Goal: Information Seeking & Learning: Learn about a topic

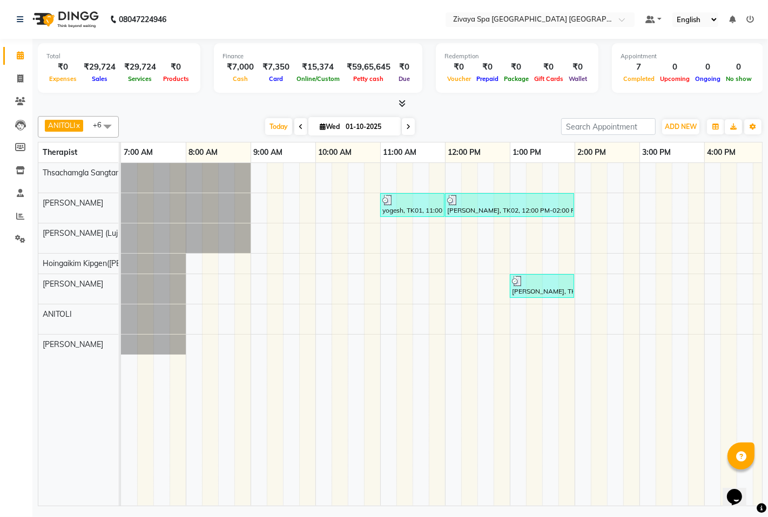
scroll to position [0, 405]
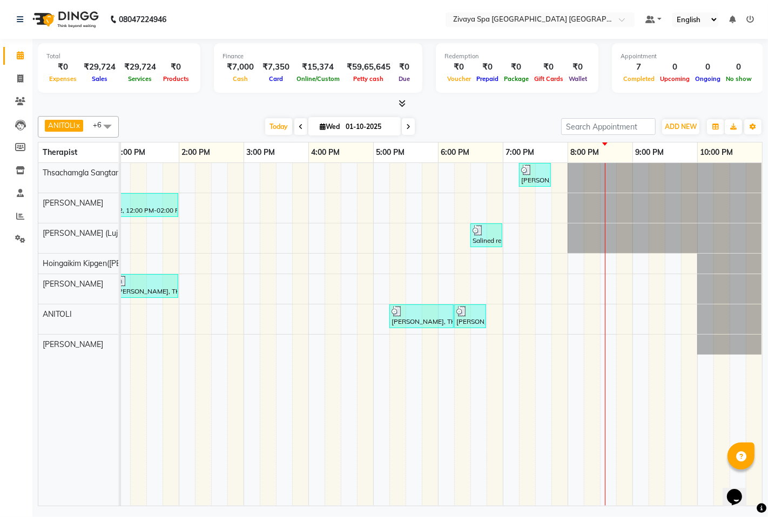
drag, startPoint x: 606, startPoint y: 541, endPoint x: 0, endPoint y: 541, distance: 606.0
click at [440, 382] on td at bounding box center [446, 334] width 16 height 343
drag, startPoint x: 439, startPoint y: 386, endPoint x: 343, endPoint y: 474, distance: 130.7
click at [414, 370] on tr at bounding box center [243, 334] width 1037 height 343
click at [362, 452] on tr at bounding box center [243, 334] width 1037 height 343
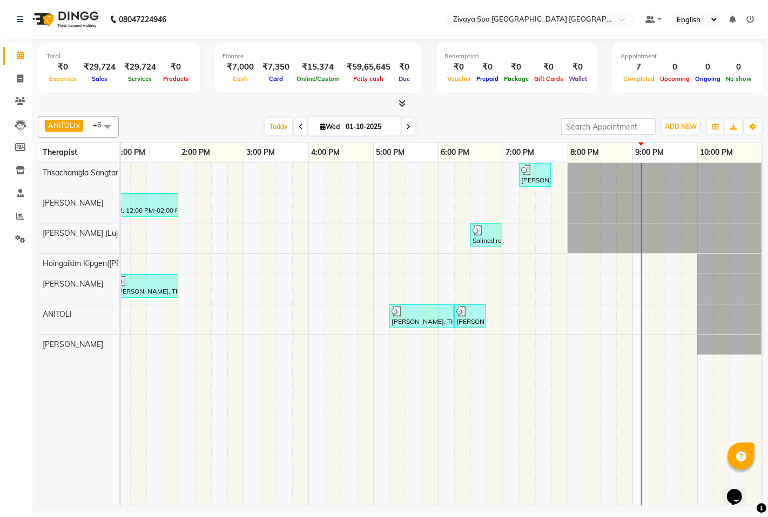
drag, startPoint x: 343, startPoint y: 474, endPoint x: 300, endPoint y: 487, distance: 45.1
click at [336, 500] on div "[PERSON_NAME], TK06, 07:15 PM-07:45 PM, Signature Foot Massage - 30 Mins yogesh…" at bounding box center [441, 334] width 641 height 343
drag, startPoint x: 159, startPoint y: 515, endPoint x: 180, endPoint y: 433, distance: 84.2
click at [166, 500] on div "08047224946 Select Location × Zivaya Spa [GEOGRAPHIC_DATA] [GEOGRAPHIC_DATA], A…" at bounding box center [384, 258] width 768 height 517
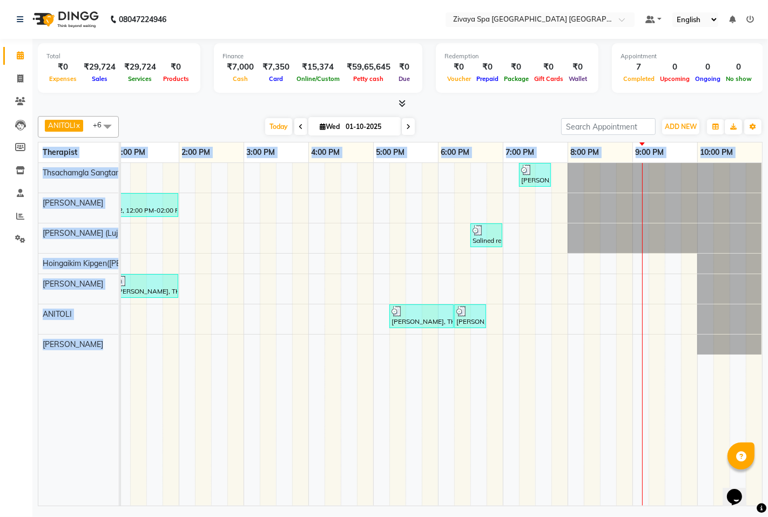
click at [195, 427] on td at bounding box center [203, 334] width 16 height 343
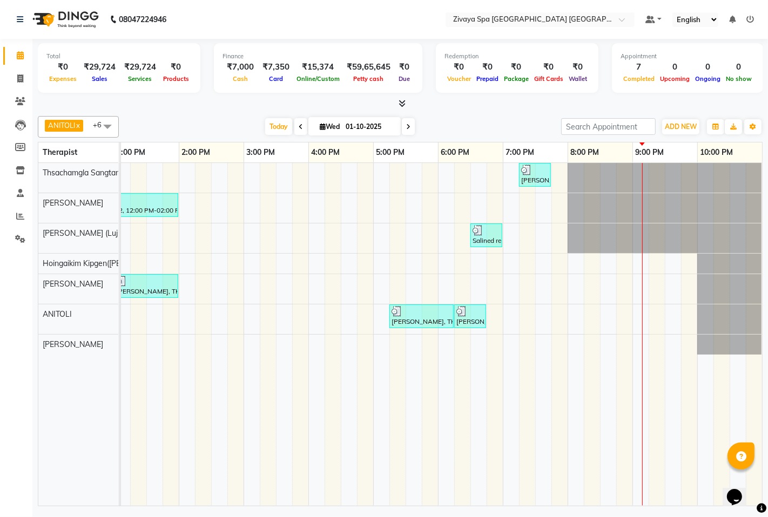
click at [195, 427] on td at bounding box center [203, 334] width 16 height 343
drag, startPoint x: 188, startPoint y: 427, endPoint x: 122, endPoint y: 500, distance: 97.9
click at [171, 450] on tr at bounding box center [243, 334] width 1037 height 343
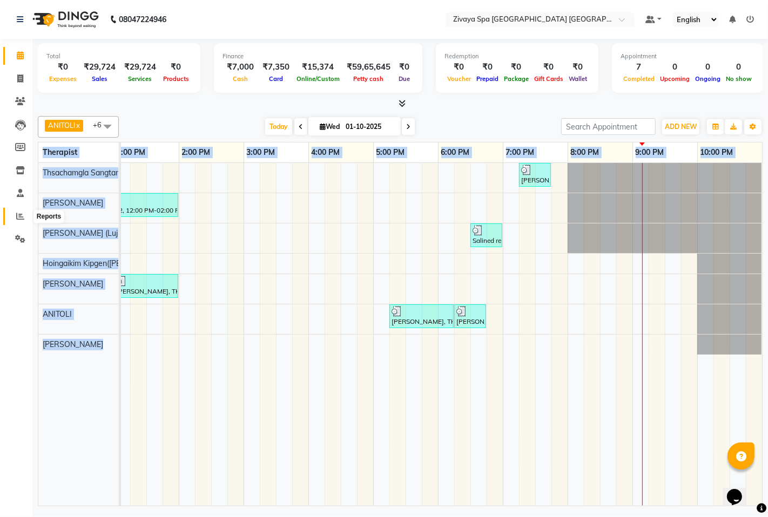
click at [18, 216] on icon at bounding box center [20, 216] width 8 height 8
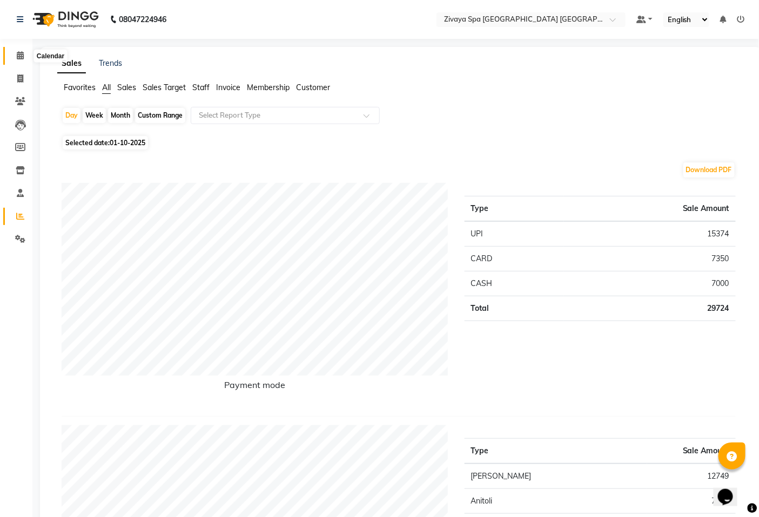
click at [22, 56] on icon at bounding box center [20, 55] width 7 height 8
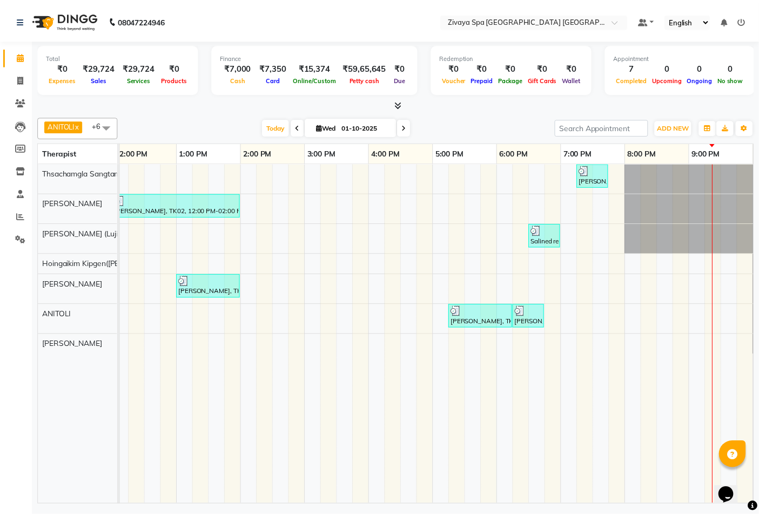
scroll to position [0, 396]
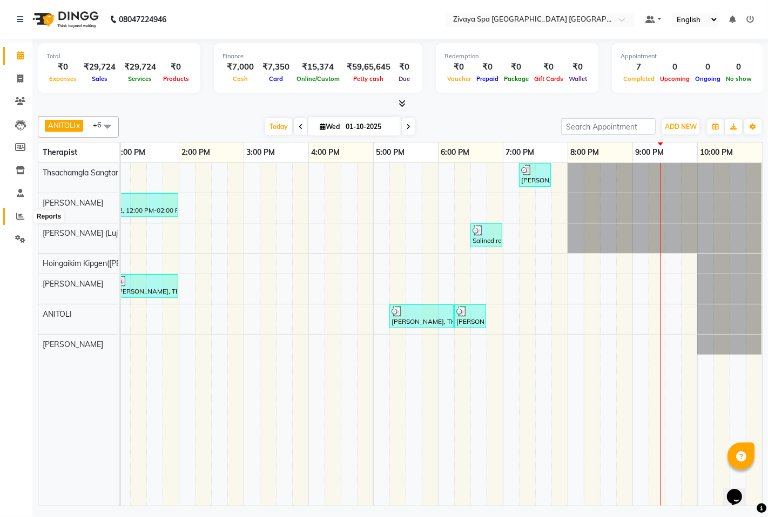
click at [22, 219] on icon at bounding box center [20, 216] width 8 height 8
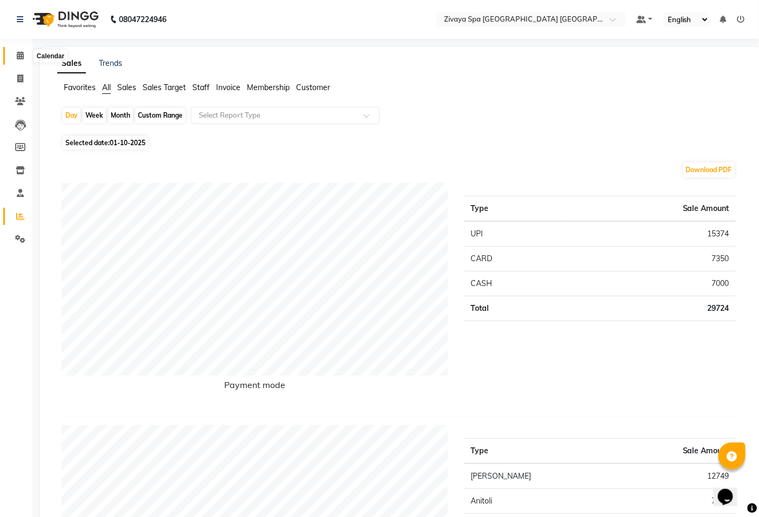
click at [22, 58] on icon at bounding box center [20, 55] width 7 height 8
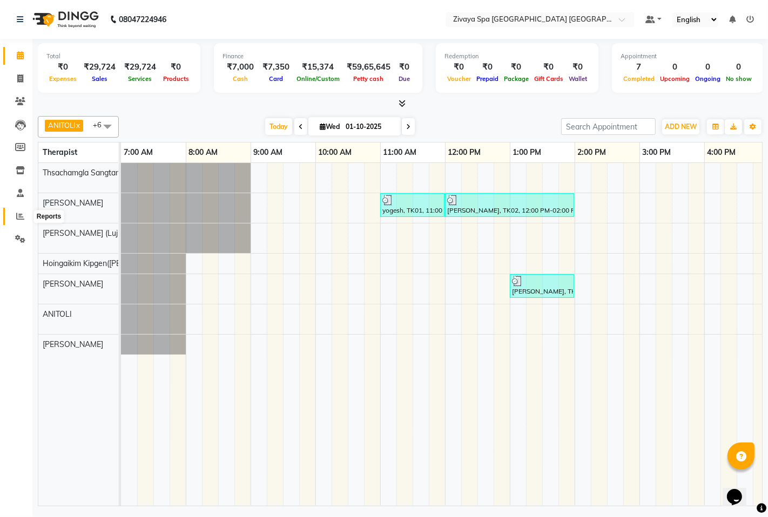
click at [19, 214] on icon at bounding box center [20, 216] width 8 height 8
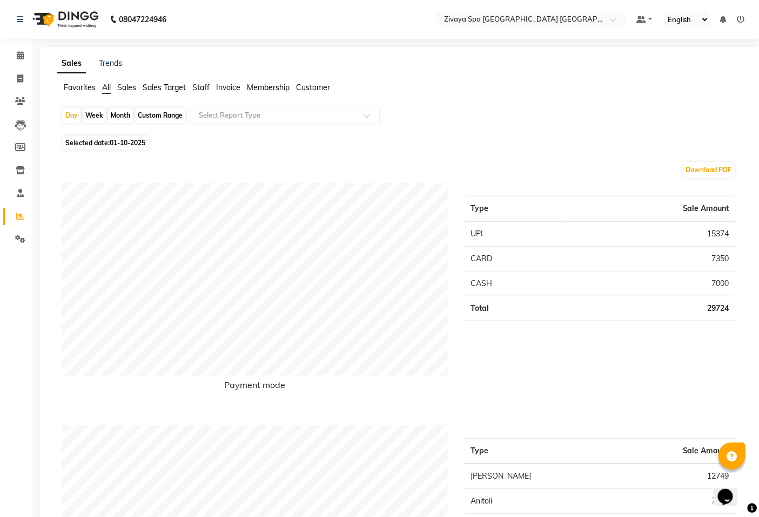
click at [159, 91] on span "Sales Target" at bounding box center [164, 88] width 43 height 10
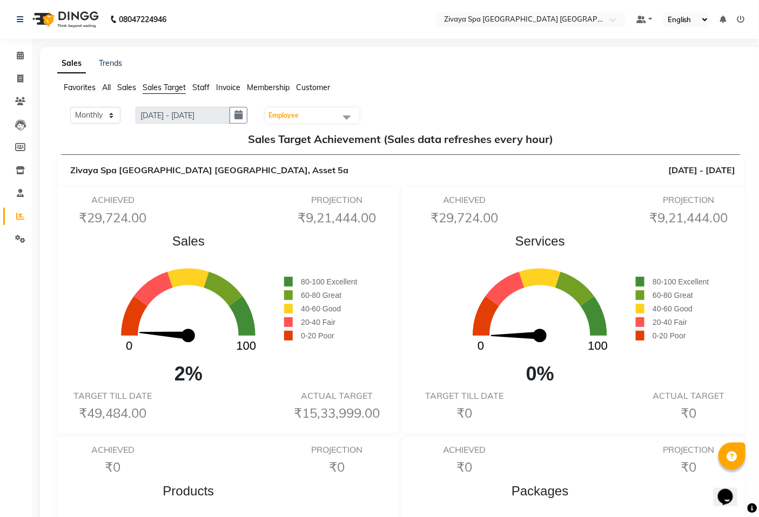
click at [227, 87] on span "Invoice" at bounding box center [228, 88] width 24 height 10
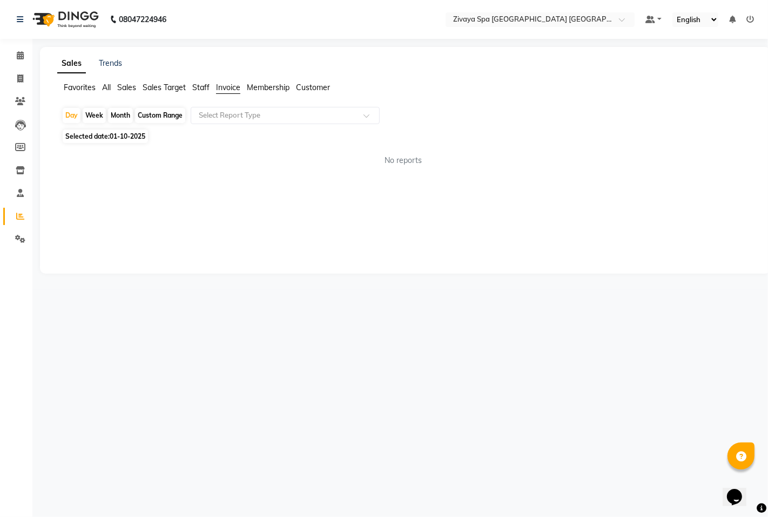
click at [204, 87] on span "Staff" at bounding box center [200, 88] width 17 height 10
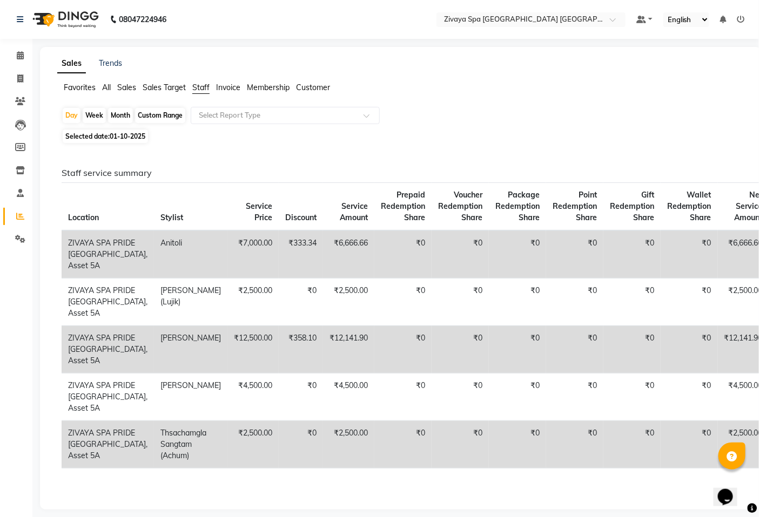
click at [122, 89] on span "Sales" at bounding box center [126, 88] width 19 height 10
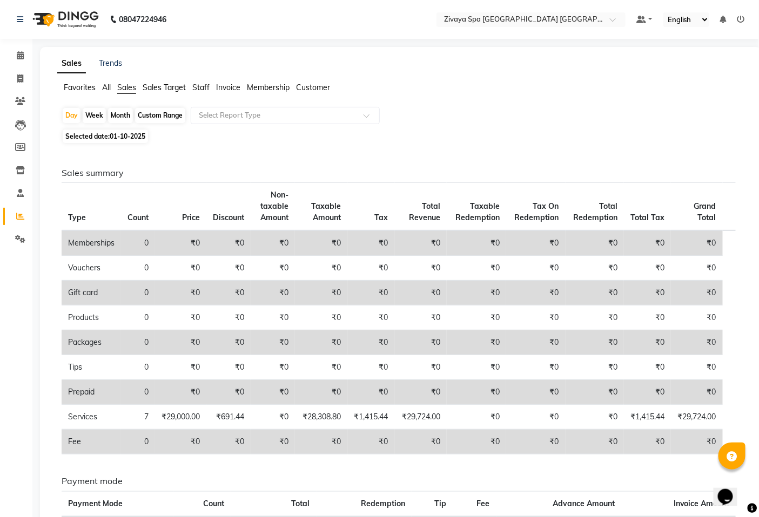
click at [198, 89] on span "Staff" at bounding box center [200, 88] width 17 height 10
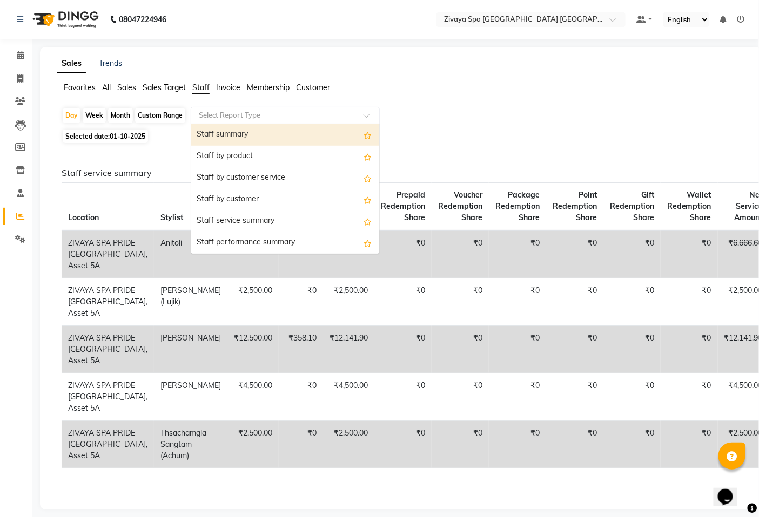
click at [213, 114] on input "text" at bounding box center [275, 115] width 156 height 11
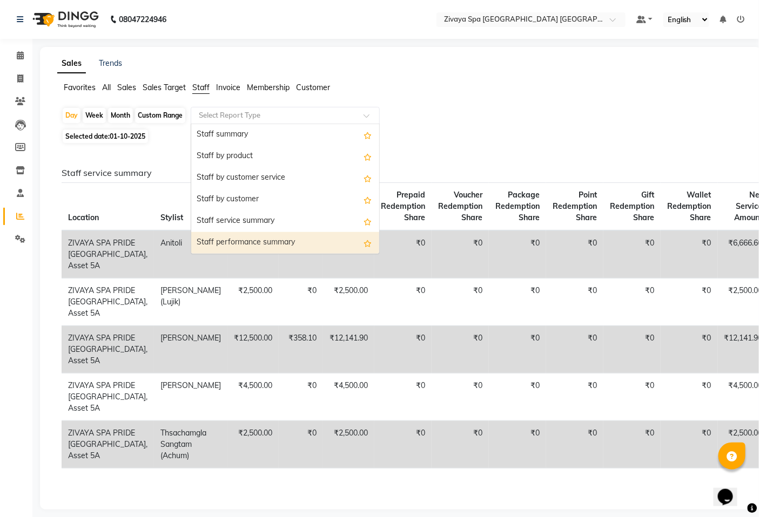
click at [233, 241] on div "Staff performance summary" at bounding box center [285, 243] width 188 height 22
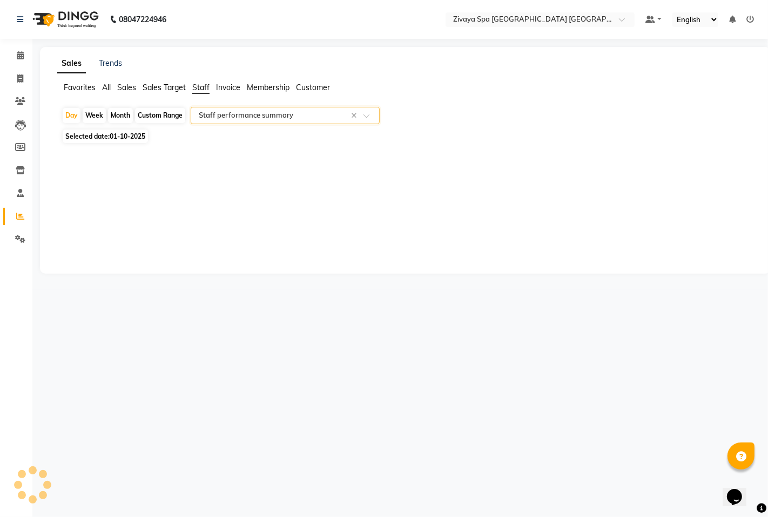
click at [120, 116] on div "Month" at bounding box center [120, 115] width 25 height 15
select select "10"
select select "2025"
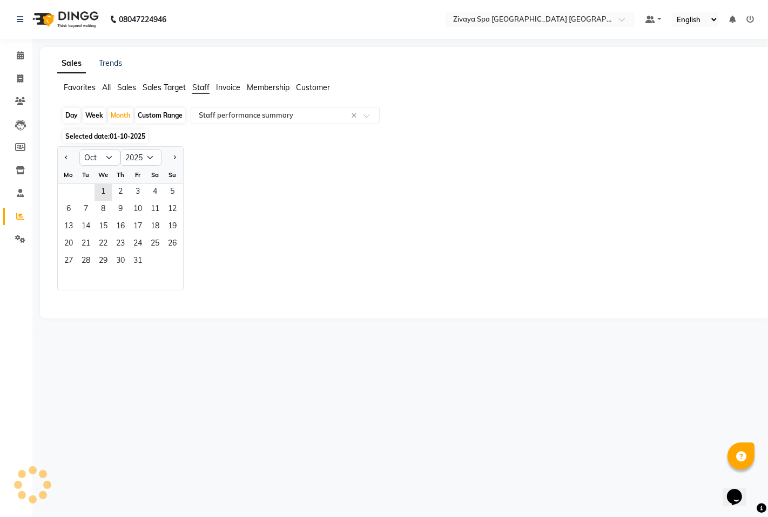
select select "filtered_report"
select select "csv"
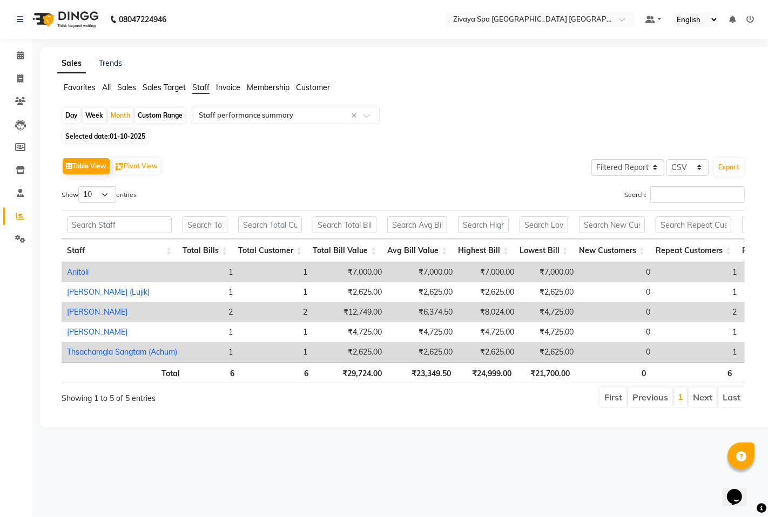
click at [78, 116] on div "Day" at bounding box center [72, 115] width 18 height 15
select select "10"
select select "2025"
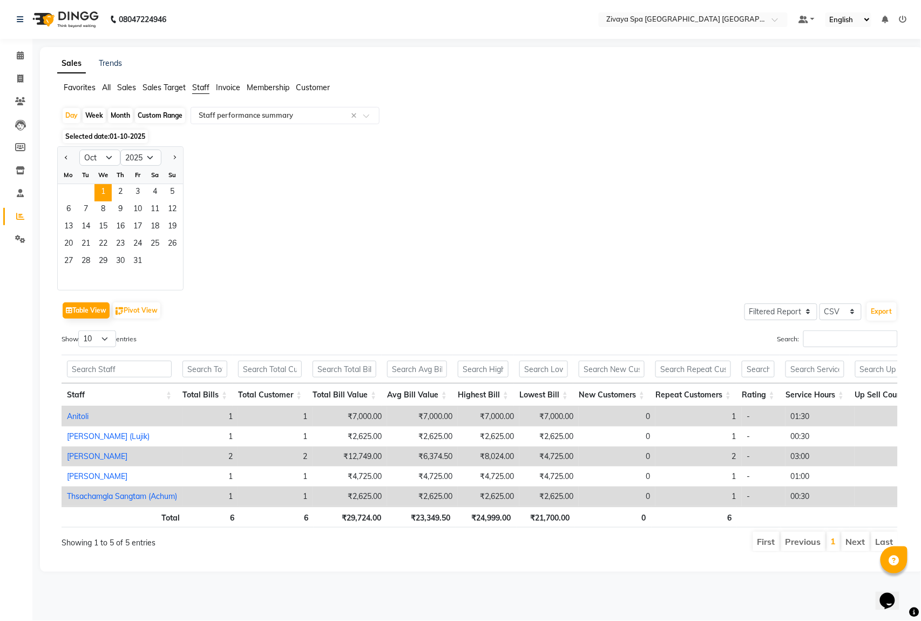
drag, startPoint x: 727, startPoint y: 1, endPoint x: 581, endPoint y: 183, distance: 233.6
click at [581, 183] on div "Jan Feb Mar Apr May Jun [DATE] Aug Sep Oct Nov [DATE] 2016 2017 2018 2019 2020 …" at bounding box center [482, 218] width 850 height 144
click at [18, 57] on icon at bounding box center [20, 55] width 7 height 8
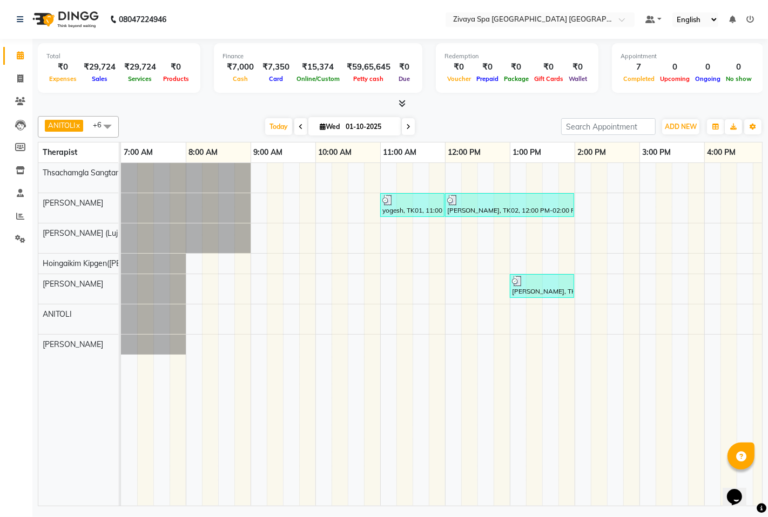
drag, startPoint x: 921, startPoint y: 1, endPoint x: 0, endPoint y: 255, distance: 955.3
click at [0, 255] on li "Completed InProgress Upcoming Dropped Tentative Check-In Confirm" at bounding box center [16, 253] width 32 height 5
click at [18, 217] on icon at bounding box center [20, 216] width 8 height 8
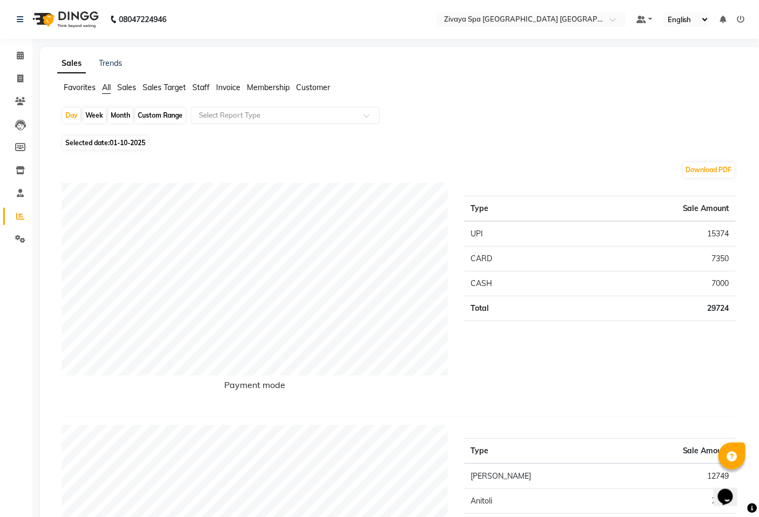
click at [163, 89] on span "Sales Target" at bounding box center [164, 88] width 43 height 10
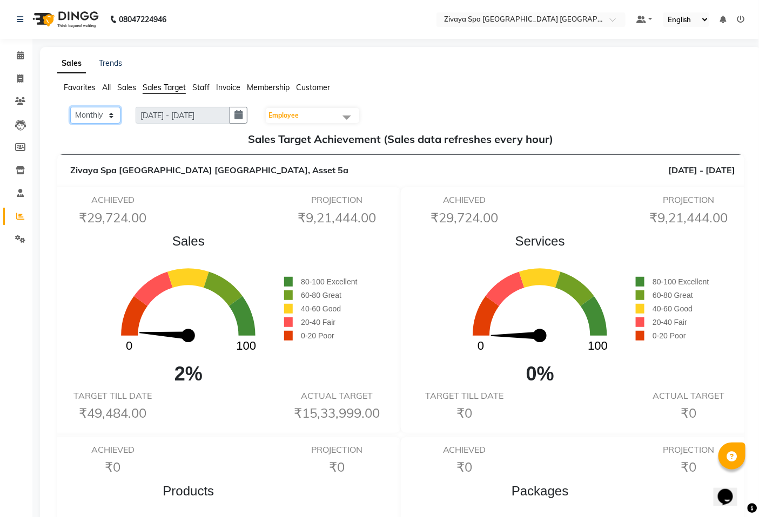
click at [111, 117] on select "Monthly Weekly" at bounding box center [95, 115] width 50 height 17
click at [70, 107] on select "Monthly Weekly" at bounding box center [95, 115] width 50 height 17
click at [242, 115] on icon "button" at bounding box center [238, 115] width 8 height 1
select select "10"
select select "2025"
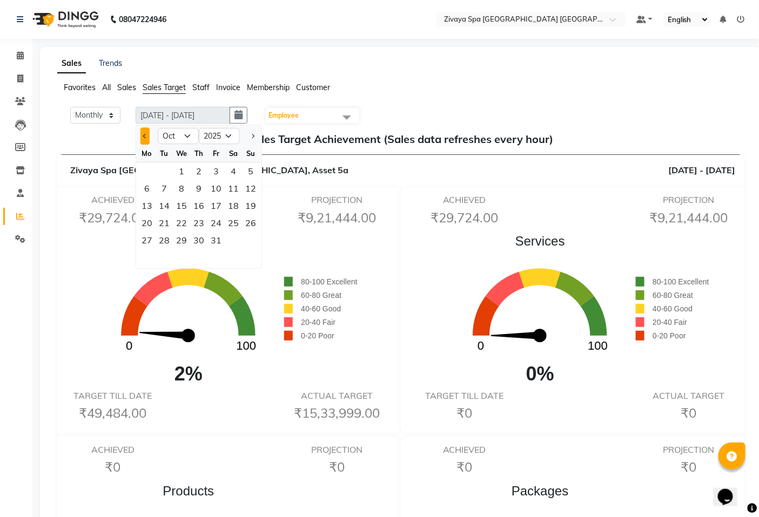
click at [146, 137] on span "Previous month" at bounding box center [145, 136] width 4 height 4
select select "9"
click at [169, 235] on div "30" at bounding box center [164, 240] width 17 height 17
type input "[DATE] - [DATE]"
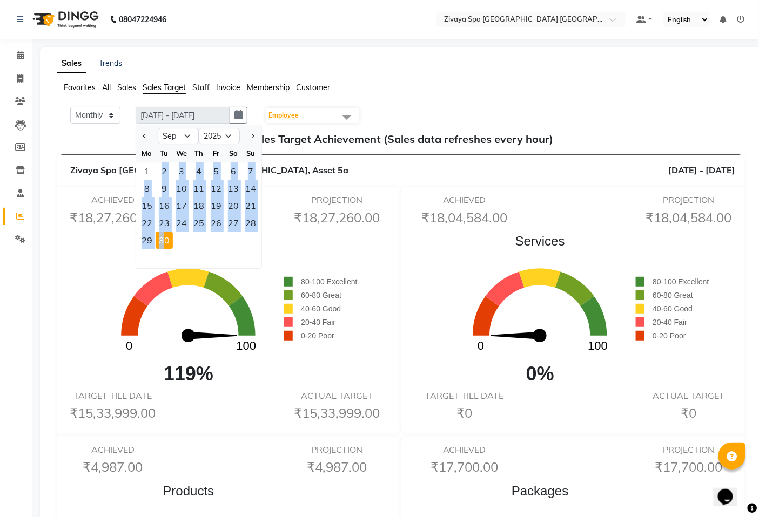
drag, startPoint x: 149, startPoint y: 173, endPoint x: 166, endPoint y: 238, distance: 67.1
click at [166, 238] on ngb-datepicker-month "Mo Tu We Th Fr Sa Su 1 2 3 4 5 6 7 8 9 10 11 12 13 14 15 16 17 18 19 20 21 22 2…" at bounding box center [198, 207] width 125 height 124
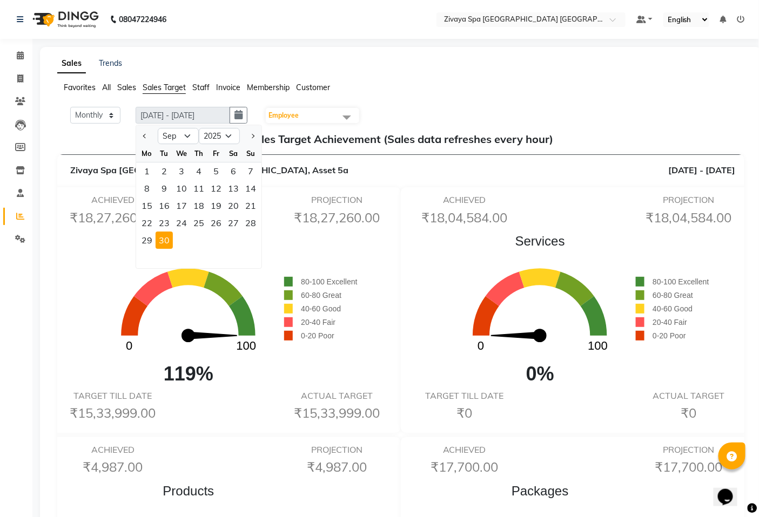
click at [169, 238] on div "30" at bounding box center [164, 240] width 17 height 17
click at [149, 173] on div "1" at bounding box center [146, 171] width 17 height 17
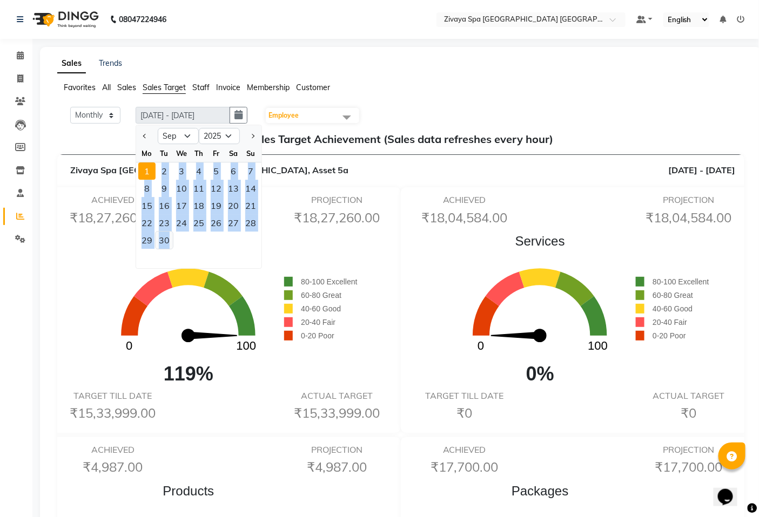
drag, startPoint x: 149, startPoint y: 173, endPoint x: 167, endPoint y: 241, distance: 70.6
click at [169, 244] on ngb-datepicker-month "Mo Tu We Th Fr Sa Su 1 2 3 4 5 6 7 8 9 10 11 12 13 14 15 16 17 18 19 20 21 22 2…" at bounding box center [198, 207] width 125 height 124
click at [166, 241] on div "30" at bounding box center [164, 240] width 17 height 17
click at [166, 239] on div "30" at bounding box center [164, 240] width 17 height 17
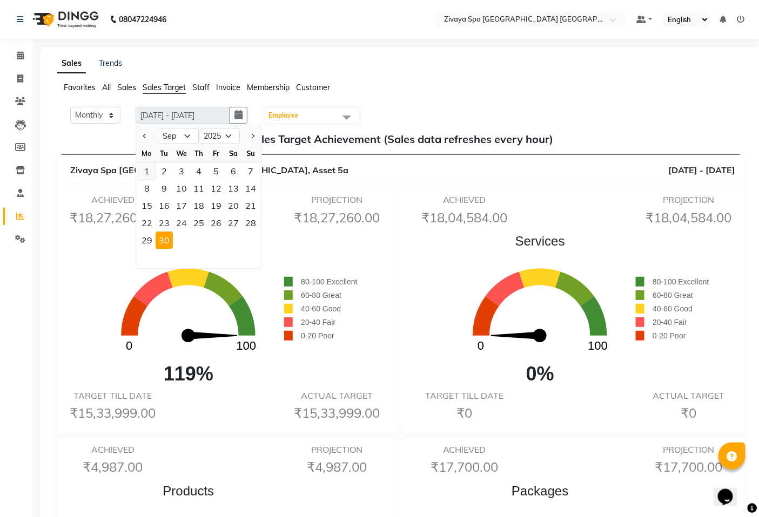
click at [150, 176] on div "1" at bounding box center [146, 171] width 17 height 17
click at [163, 239] on div "30" at bounding box center [164, 240] width 17 height 17
click at [230, 254] on div at bounding box center [198, 258] width 125 height 19
click at [204, 86] on span "Staff" at bounding box center [200, 88] width 17 height 10
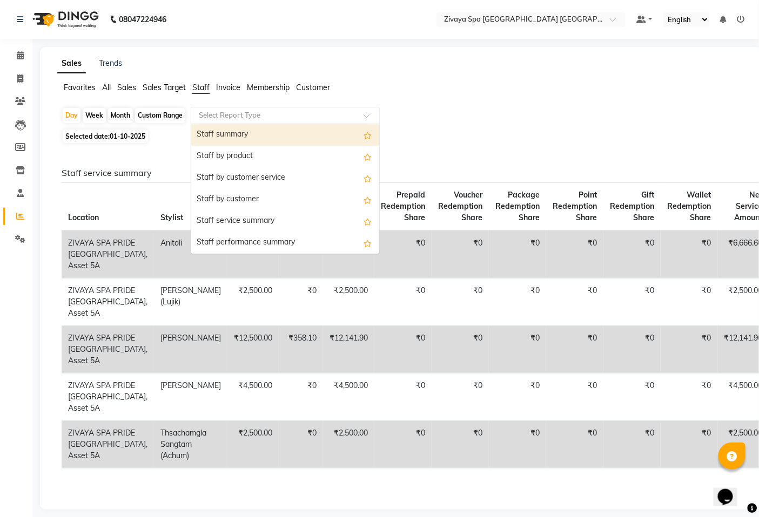
click at [217, 112] on input "text" at bounding box center [275, 115] width 156 height 11
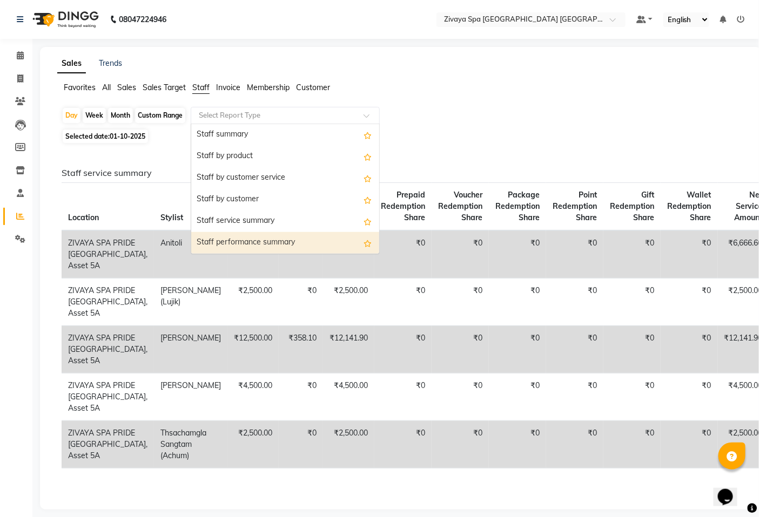
click at [223, 245] on div "Staff performance summary" at bounding box center [285, 243] width 188 height 22
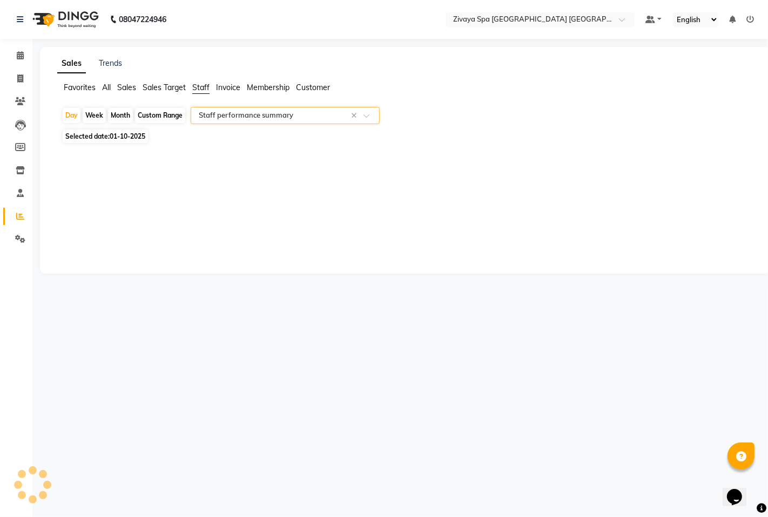
click at [122, 116] on div "Month" at bounding box center [120, 115] width 25 height 15
select select "10"
select select "2025"
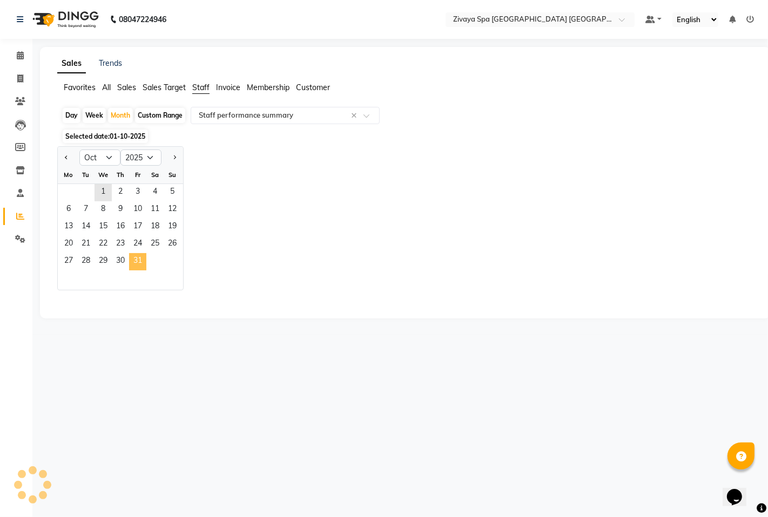
click at [136, 260] on span "31" at bounding box center [137, 261] width 17 height 17
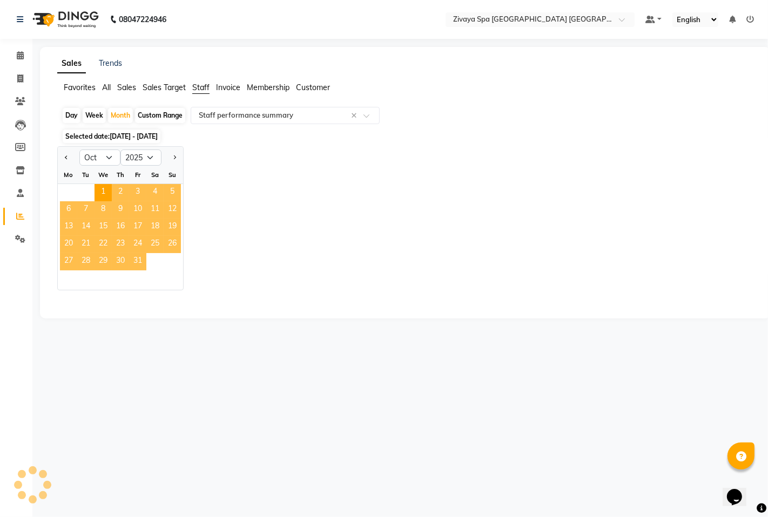
select select "filtered_report"
select select "csv"
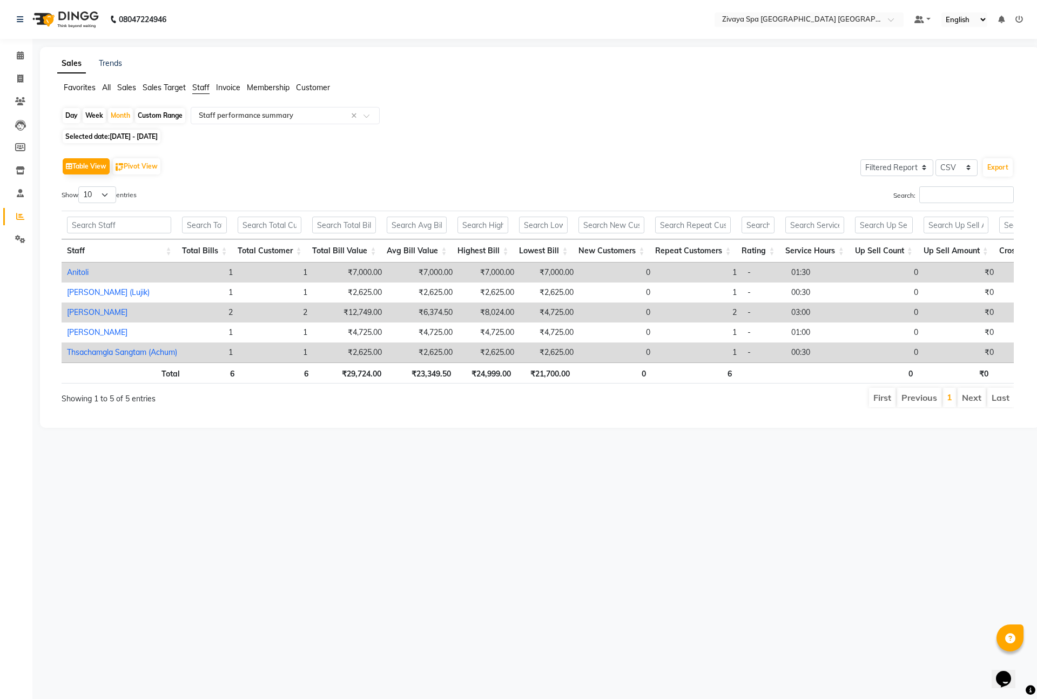
drag, startPoint x: 751, startPoint y: 1, endPoint x: 688, endPoint y: 131, distance: 145.2
click at [688, 131] on div "Selected date: [DATE] - [DATE]" at bounding box center [542, 136] width 961 height 11
click at [117, 116] on div "Month" at bounding box center [120, 115] width 25 height 15
select select "10"
select select "2025"
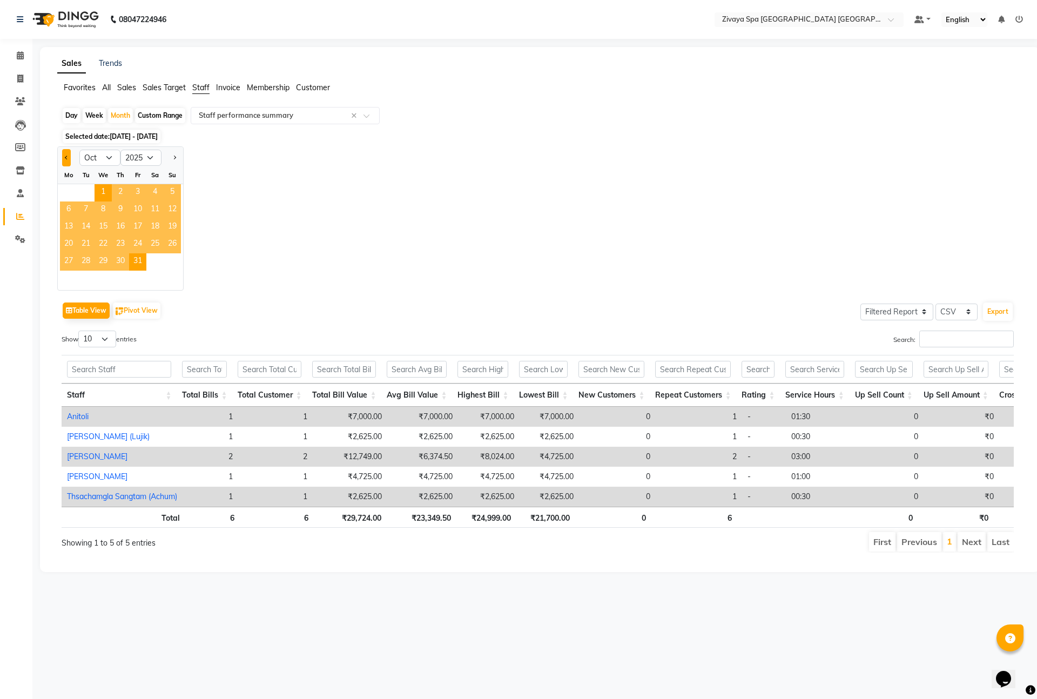
click at [65, 157] on button "Previous month" at bounding box center [66, 157] width 9 height 17
select select "9"
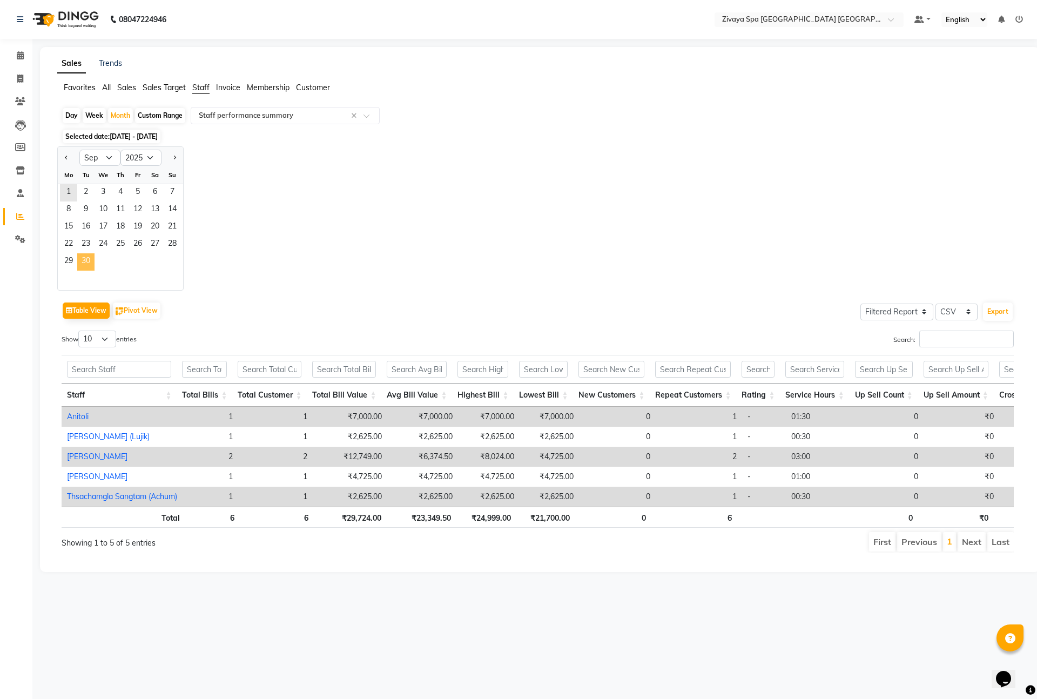
click at [86, 256] on span "30" at bounding box center [85, 261] width 17 height 17
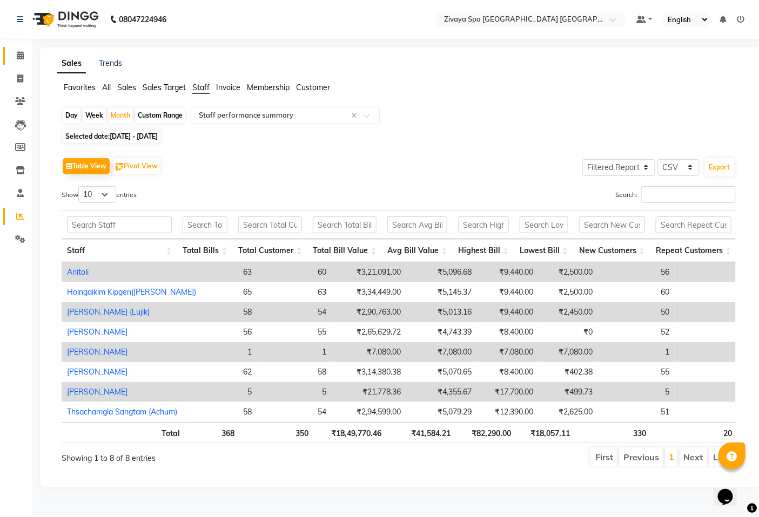
drag, startPoint x: 290, startPoint y: 0, endPoint x: 20, endPoint y: 62, distance: 277.0
click at [20, 62] on span at bounding box center [20, 56] width 19 height 12
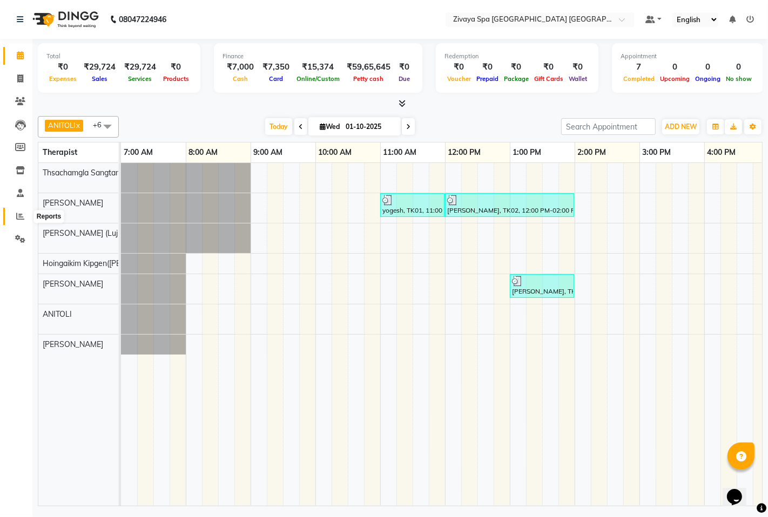
click at [11, 218] on link "Reports" at bounding box center [16, 217] width 26 height 18
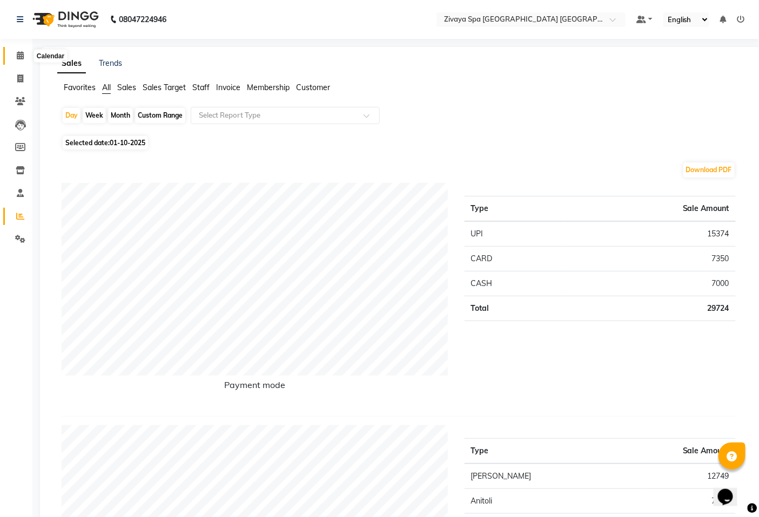
click at [22, 52] on icon at bounding box center [20, 55] width 7 height 8
